Goal: Use online tool/utility: Utilize a website feature to perform a specific function

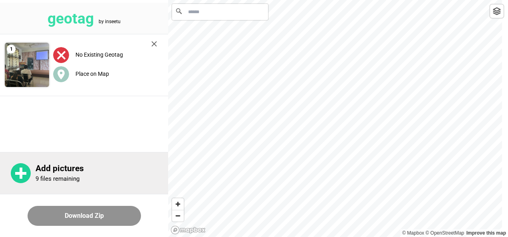
click at [30, 171] on circle at bounding box center [21, 173] width 20 height 20
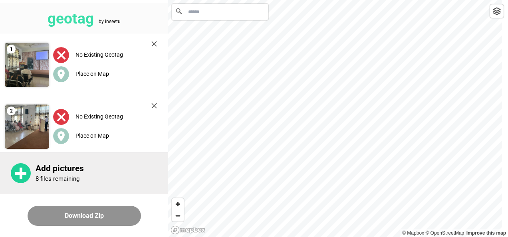
click at [26, 172] on circle at bounding box center [21, 173] width 20 height 20
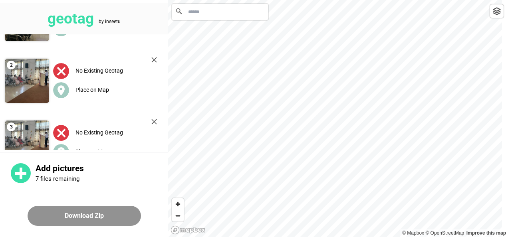
scroll to position [48, 0]
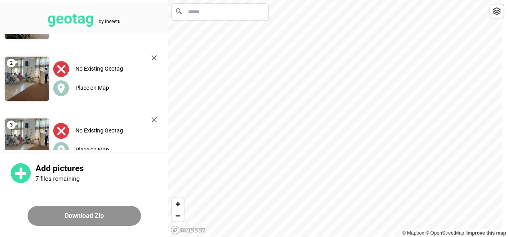
click at [61, 127] on img at bounding box center [61, 131] width 16 height 16
click at [155, 122] on img at bounding box center [154, 120] width 6 height 6
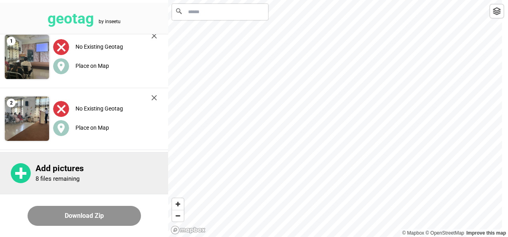
click at [17, 178] on circle at bounding box center [21, 173] width 20 height 20
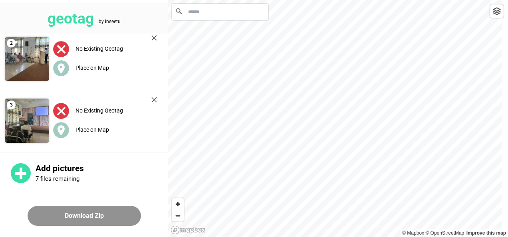
scroll to position [70, 0]
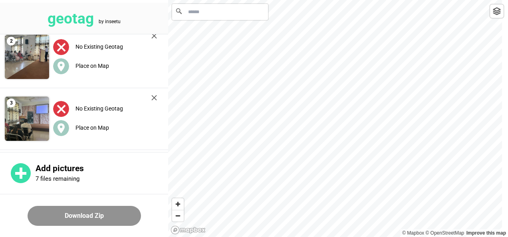
click at [153, 97] on img at bounding box center [154, 98] width 6 height 6
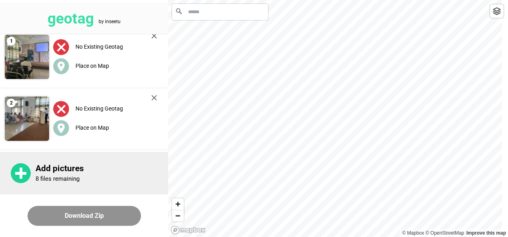
click at [25, 172] on rect at bounding box center [20, 173] width 11 height 3
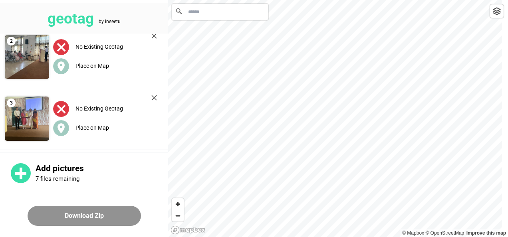
click at [153, 98] on img at bounding box center [154, 98] width 6 height 6
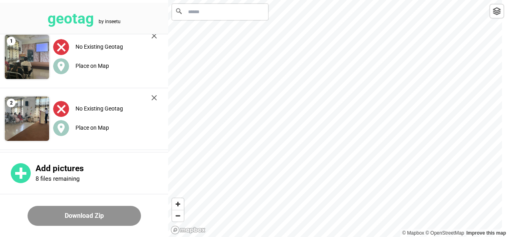
scroll to position [8, 0]
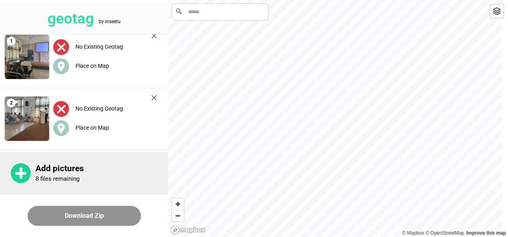
click at [49, 178] on p "8 files remaining" at bounding box center [58, 178] width 44 height 7
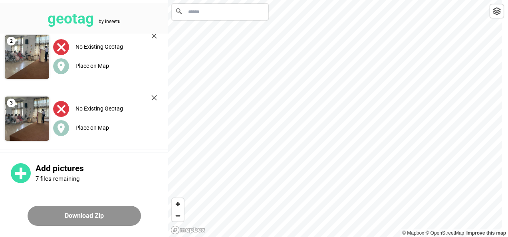
click at [152, 97] on img at bounding box center [154, 98] width 6 height 6
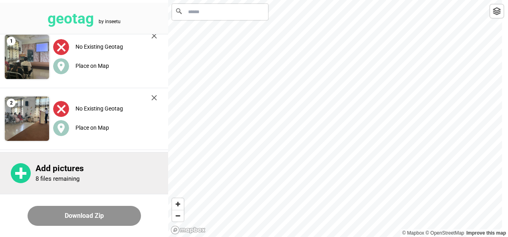
click at [33, 169] on div "Add pictures 8 files remaining" at bounding box center [84, 173] width 168 height 42
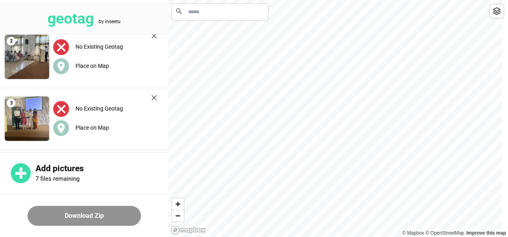
click at [153, 97] on img at bounding box center [154, 98] width 6 height 6
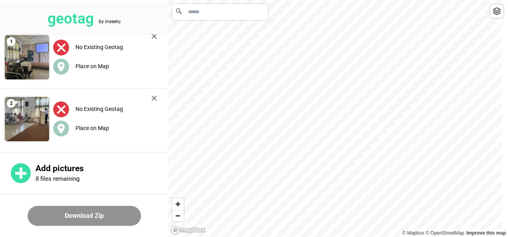
scroll to position [8, 0]
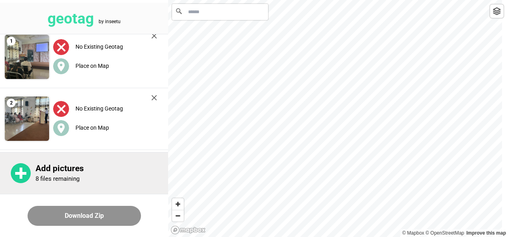
click at [29, 172] on circle at bounding box center [21, 173] width 20 height 20
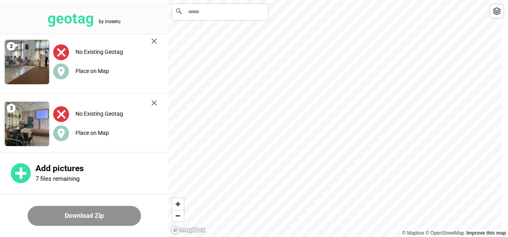
scroll to position [67, 0]
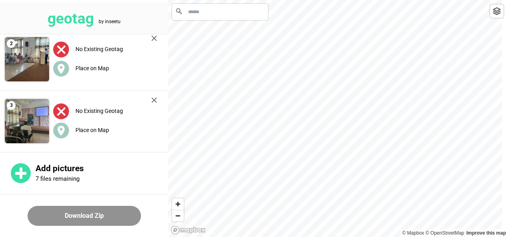
click at [154, 96] on div "No Existing Geotag Place on Map" at bounding box center [105, 121] width 112 height 56
click at [153, 100] on img at bounding box center [154, 100] width 6 height 6
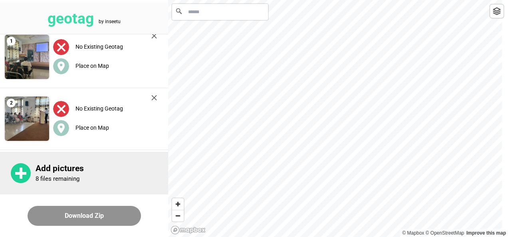
click at [24, 173] on rect at bounding box center [20, 173] width 11 height 3
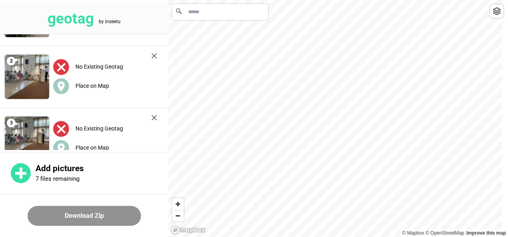
scroll to position [70, 0]
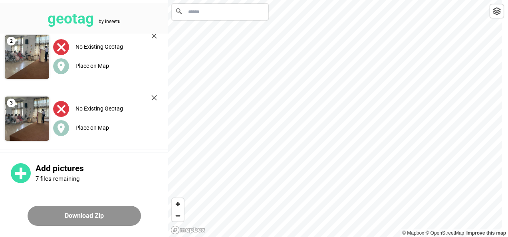
click at [155, 95] on img at bounding box center [154, 98] width 6 height 6
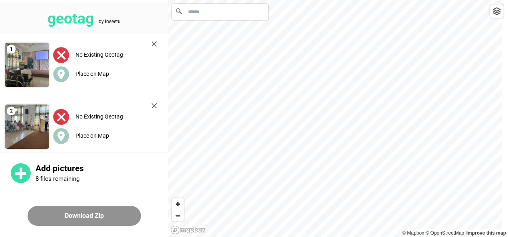
scroll to position [8, 0]
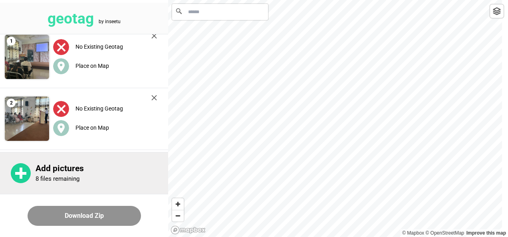
click at [58, 176] on p "8 files remaining" at bounding box center [58, 178] width 44 height 7
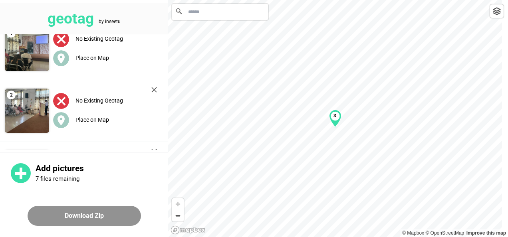
scroll to position [0, 0]
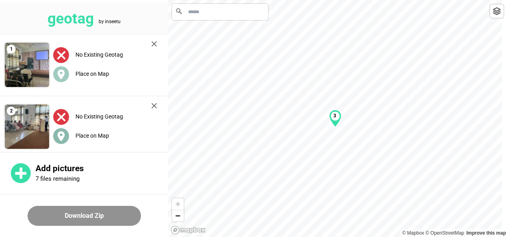
click at [64, 139] on circle at bounding box center [61, 136] width 16 height 16
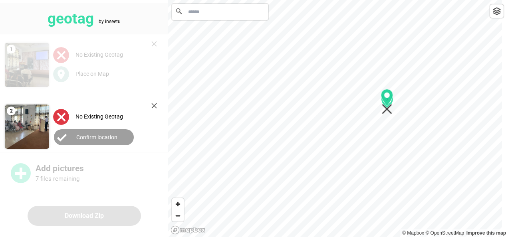
click at [386, 113] on icon "Map marker" at bounding box center [387, 102] width 12 height 26
click at [385, 102] on icon "Map marker" at bounding box center [387, 97] width 12 height 17
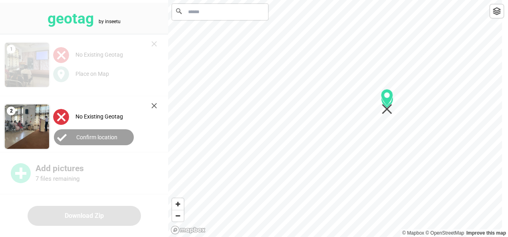
click at [116, 135] on label "Confirm location" at bounding box center [96, 137] width 41 height 6
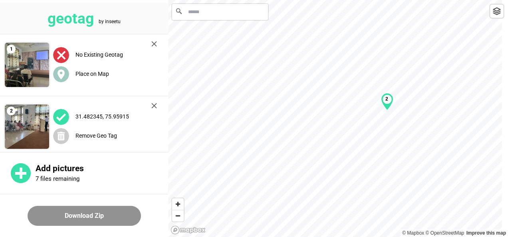
click at [95, 218] on button "Download Zip" at bounding box center [84, 216] width 113 height 20
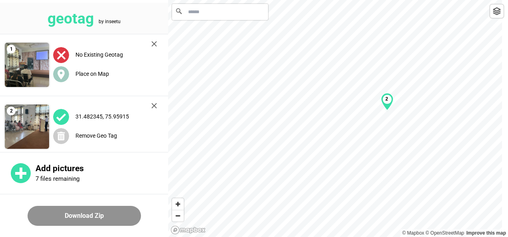
drag, startPoint x: 95, startPoint y: 218, endPoint x: 166, endPoint y: 84, distance: 151.4
click at [166, 84] on div "geotag by inseetu 1 No Existing Geotag Place on Map 2 [GEOGRAPHIC_DATA] Remove …" at bounding box center [84, 118] width 168 height 237
click at [61, 77] on icon at bounding box center [60, 74] width 7 height 10
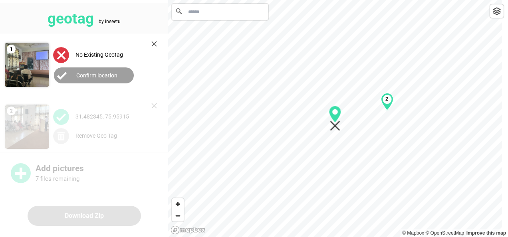
click at [103, 74] on label "Confirm location" at bounding box center [96, 75] width 41 height 6
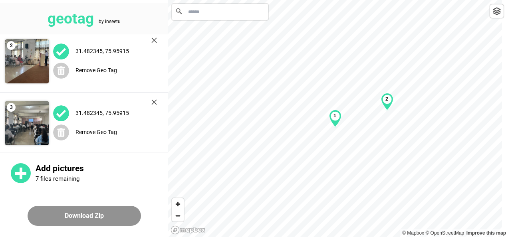
scroll to position [70, 0]
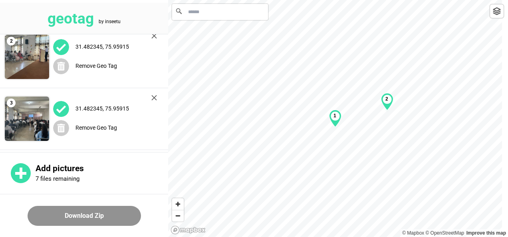
click at [105, 219] on button "Download Zip" at bounding box center [84, 216] width 113 height 20
click at [107, 216] on button "Download Zip" at bounding box center [84, 216] width 113 height 20
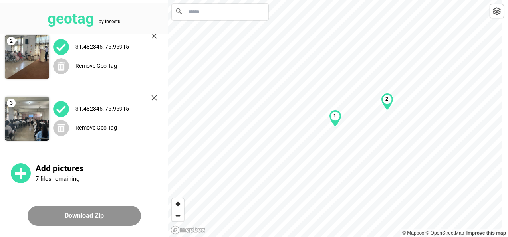
click at [107, 216] on button "Download Zip" at bounding box center [84, 216] width 113 height 20
click at [64, 217] on button "Download Zip" at bounding box center [84, 216] width 113 height 20
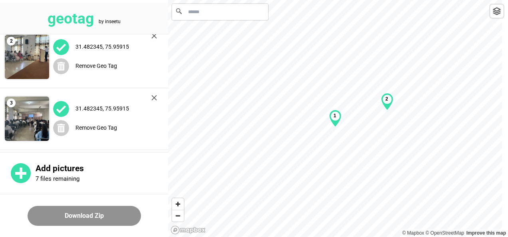
click at [64, 217] on button "Download Zip" at bounding box center [84, 216] width 113 height 20
click at [66, 221] on button "Download Zip" at bounding box center [84, 216] width 113 height 20
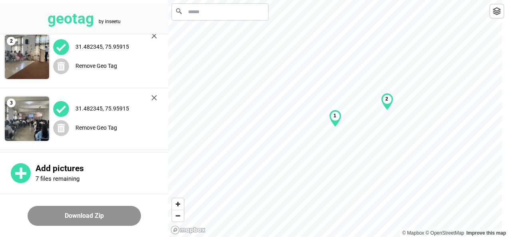
click at [66, 221] on button "Download Zip" at bounding box center [84, 216] width 113 height 20
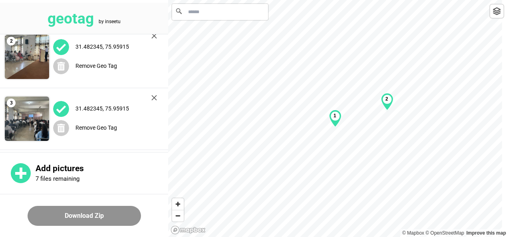
click at [66, 221] on button "Download Zip" at bounding box center [84, 216] width 113 height 20
click at [64, 212] on button "Download Zip" at bounding box center [84, 216] width 113 height 20
click at [63, 210] on button "Download Zip" at bounding box center [84, 216] width 113 height 20
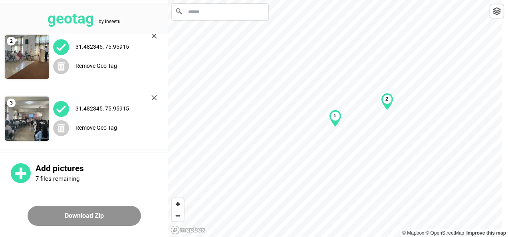
click at [63, 210] on button "Download Zip" at bounding box center [84, 216] width 113 height 20
click at [63, 208] on button "Download Zip" at bounding box center [84, 216] width 113 height 20
click at [21, 129] on img at bounding box center [27, 119] width 44 height 44
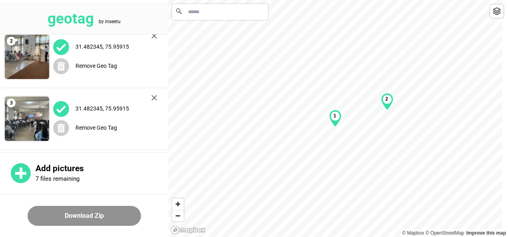
click at [60, 109] on img at bounding box center [61, 109] width 16 height 16
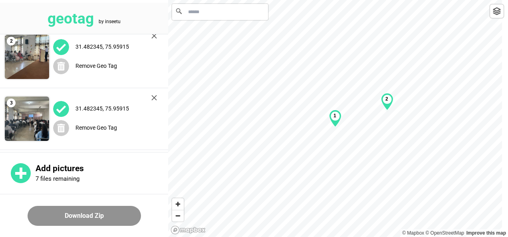
click at [60, 109] on img at bounding box center [61, 109] width 16 height 16
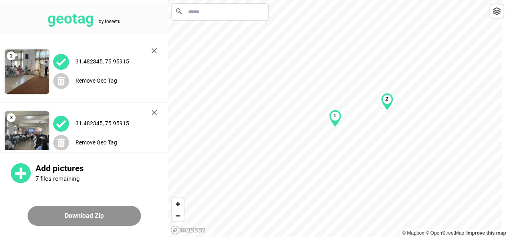
scroll to position [0, 0]
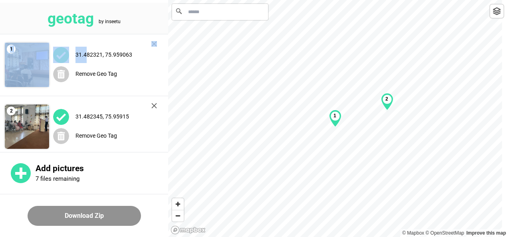
drag, startPoint x: 85, startPoint y: 55, endPoint x: 38, endPoint y: 62, distance: 46.8
click at [38, 62] on div "1 31.482321, 75.959063 Remove Geo Tag" at bounding box center [84, 65] width 168 height 62
click at [38, 62] on img at bounding box center [27, 65] width 44 height 44
click at [30, 71] on img at bounding box center [27, 65] width 44 height 44
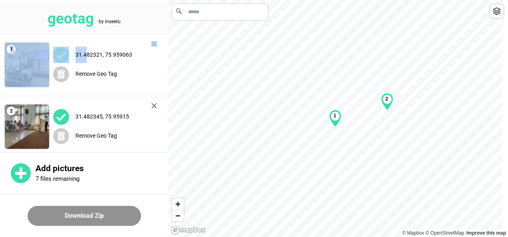
click at [30, 71] on img at bounding box center [27, 65] width 44 height 44
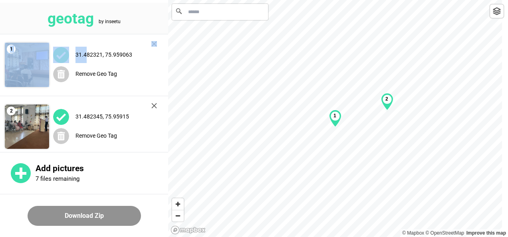
click at [30, 71] on img at bounding box center [27, 65] width 44 height 44
drag, startPoint x: 30, startPoint y: 71, endPoint x: 144, endPoint y: 42, distance: 117.7
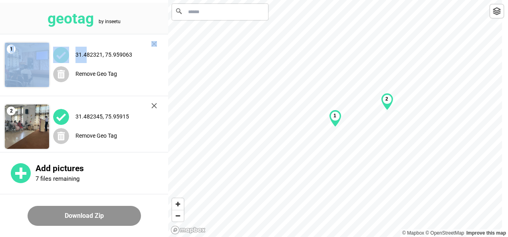
click at [144, 42] on div "1 31.482321, 75.959063 Remove Geo Tag" at bounding box center [84, 65] width 168 height 62
drag, startPoint x: 144, startPoint y: 42, endPoint x: 120, endPoint y: 54, distance: 27.5
click at [120, 54] on div "31.482321, 75.959063 Remove Geo Tag" at bounding box center [105, 65] width 112 height 56
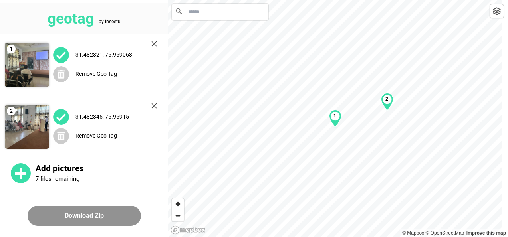
drag, startPoint x: 120, startPoint y: 54, endPoint x: 95, endPoint y: 56, distance: 24.4
click at [95, 56] on label "31.482321, 75.959063" at bounding box center [103, 54] width 57 height 6
click at [133, 52] on div "31.482321, 75.959063" at bounding box center [105, 55] width 104 height 16
drag, startPoint x: 130, startPoint y: 53, endPoint x: 73, endPoint y: 49, distance: 56.4
click at [73, 49] on div "31.482321, 75.959063" at bounding box center [105, 55] width 104 height 16
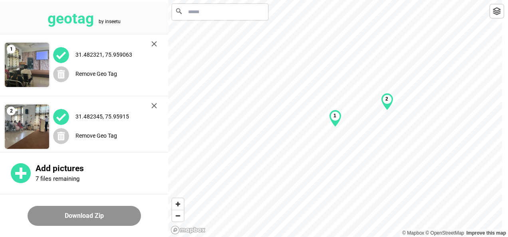
click at [146, 52] on div "31.482321, 75.959063" at bounding box center [105, 55] width 104 height 16
drag, startPoint x: 135, startPoint y: 53, endPoint x: 76, endPoint y: 55, distance: 58.7
click at [76, 55] on div "31.482321, 75.959063" at bounding box center [105, 55] width 104 height 16
copy label "31.482321, 75.959063"
